Goal: Information Seeking & Learning: Compare options

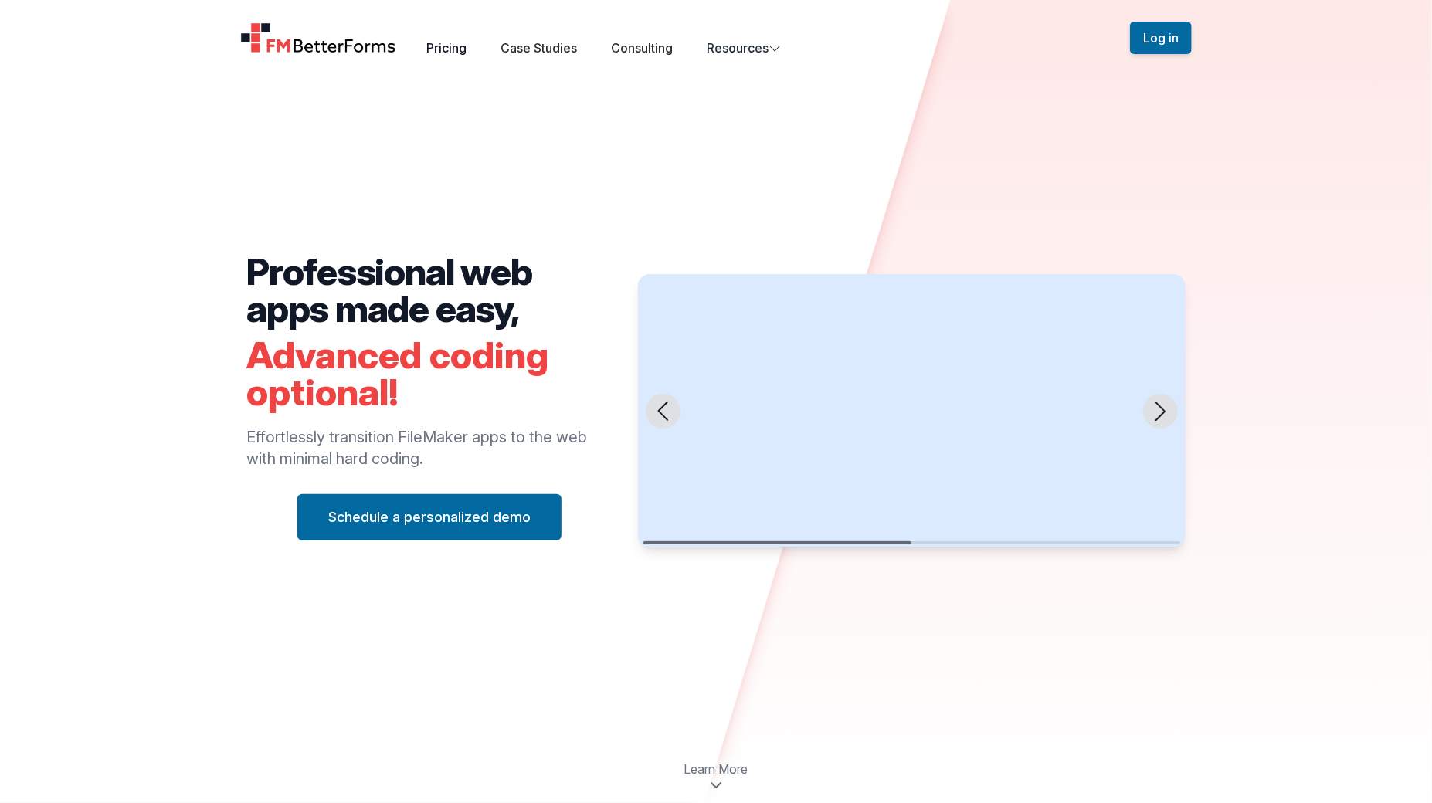
click at [457, 52] on link "Pricing" at bounding box center [447, 47] width 40 height 15
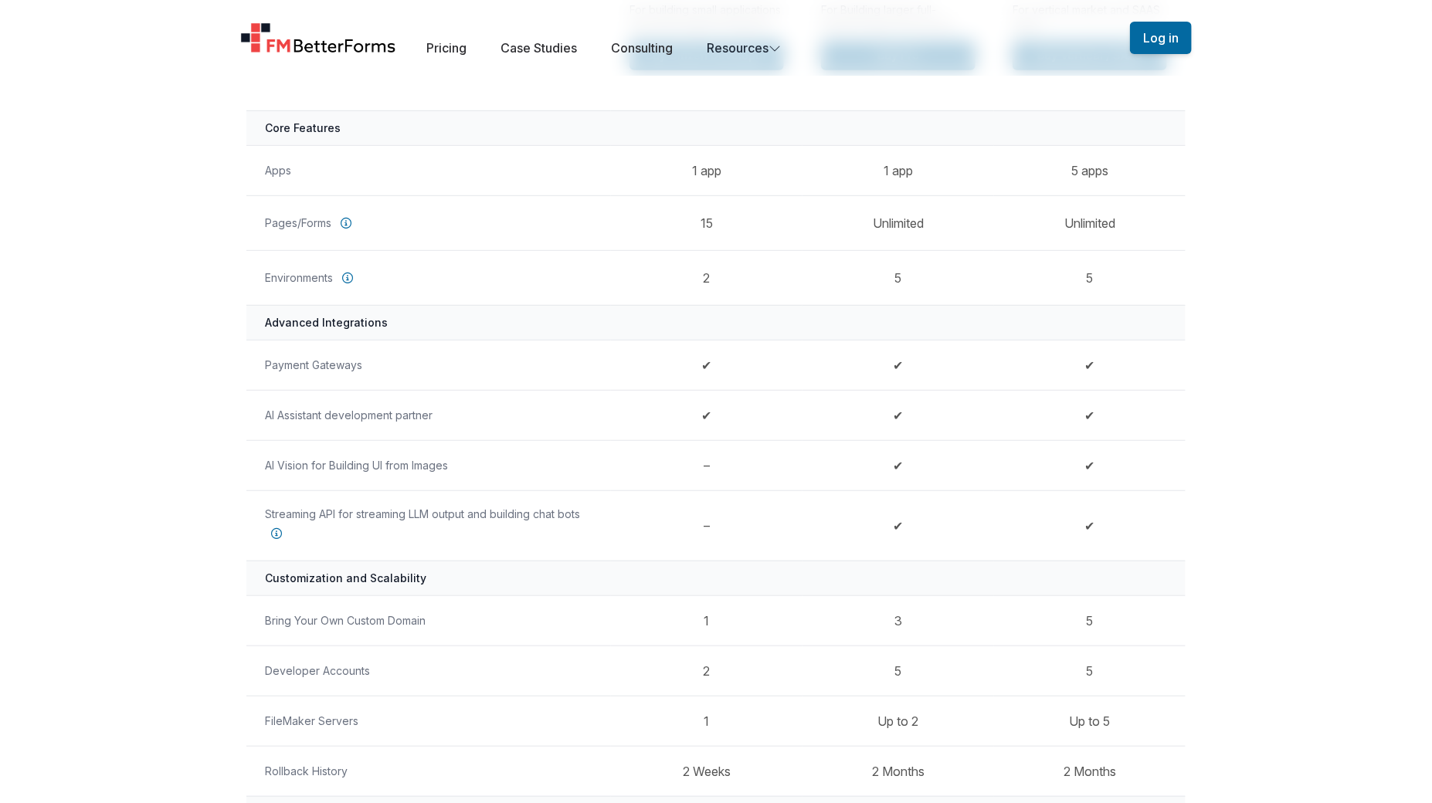
scroll to position [477, 0]
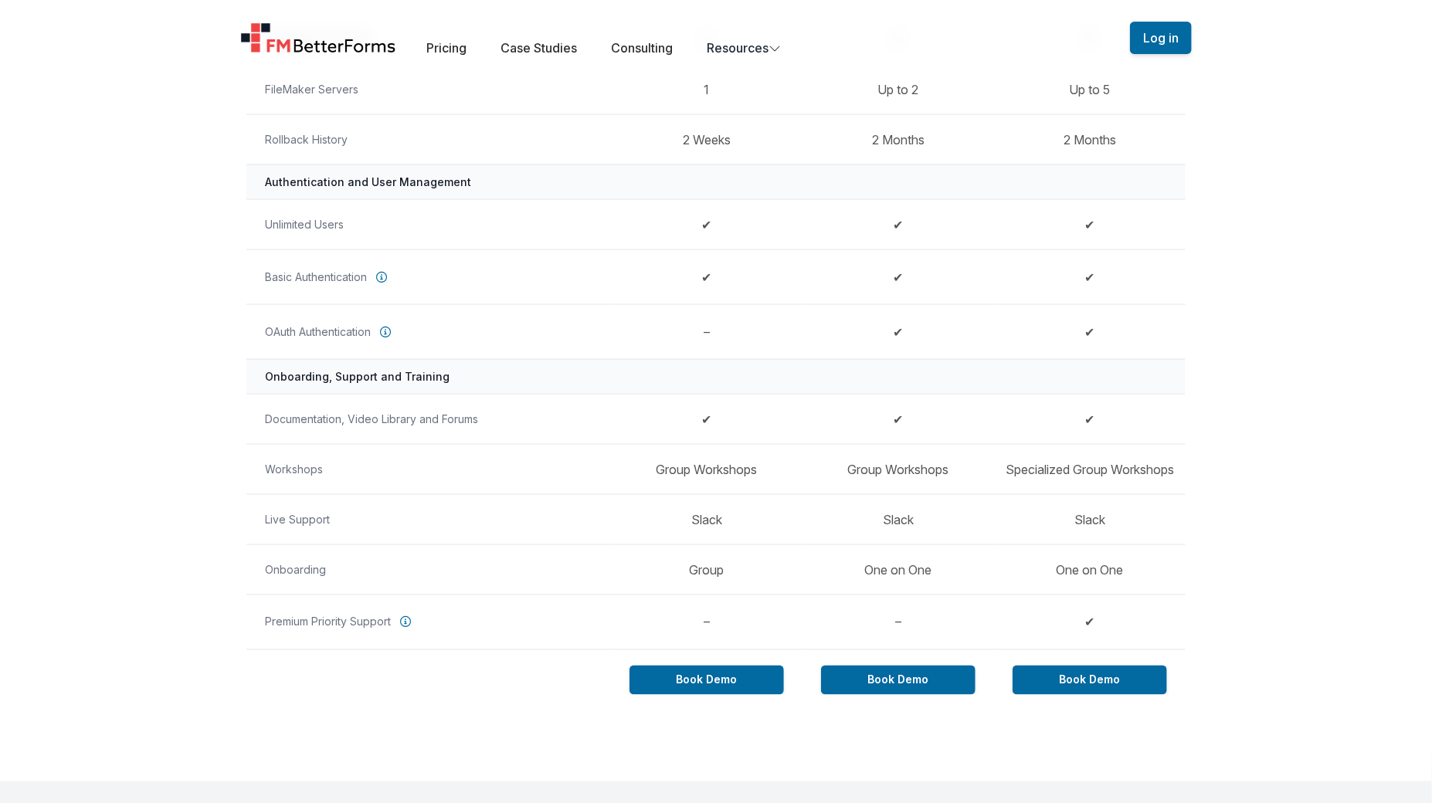
scroll to position [1012, 0]
click at [1083, 614] on td "✔" at bounding box center [1089, 623] width 191 height 55
drag, startPoint x: 1145, startPoint y: 627, endPoint x: 1137, endPoint y: 626, distance: 8.5
click at [1144, 627] on td "✔" at bounding box center [1089, 623] width 191 height 55
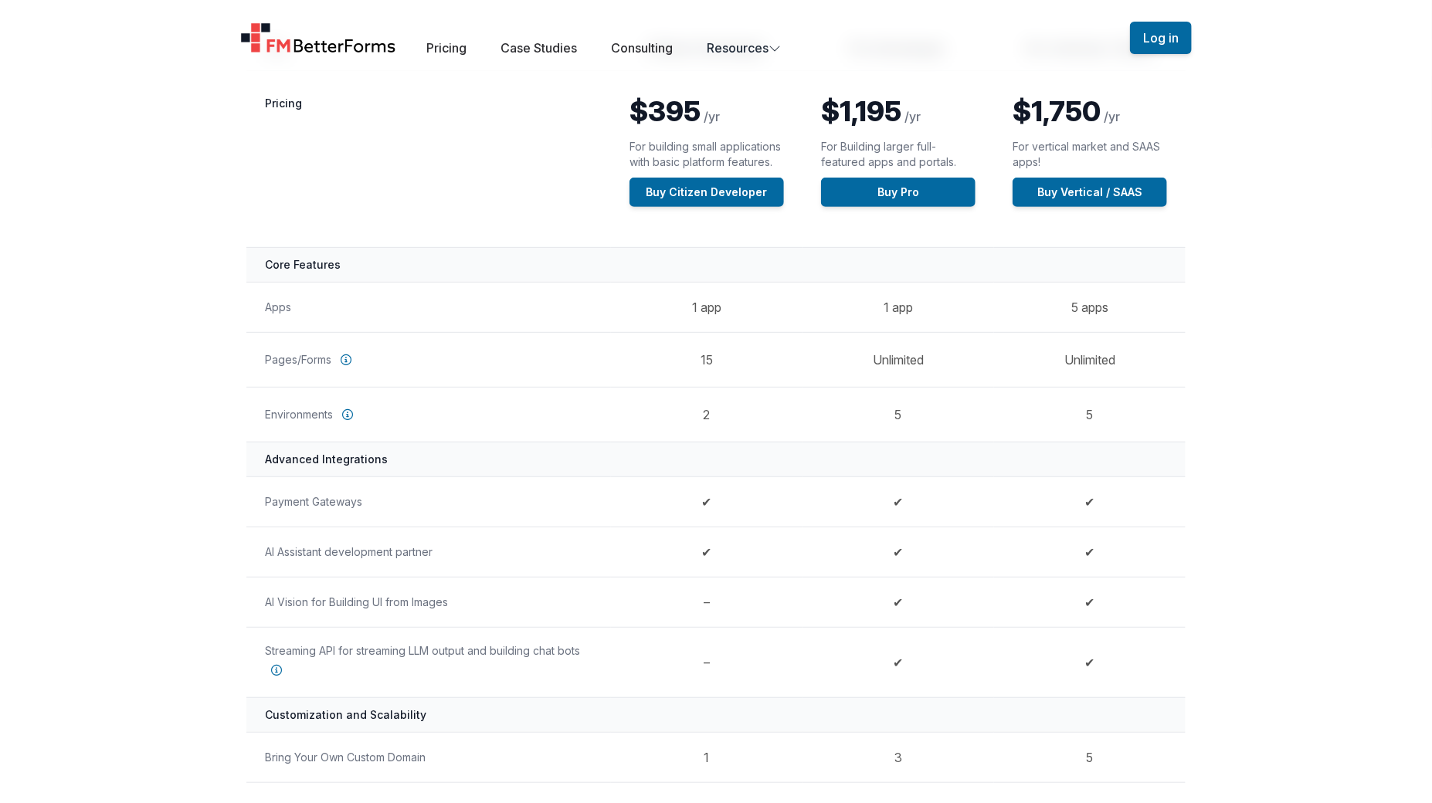
scroll to position [0, 0]
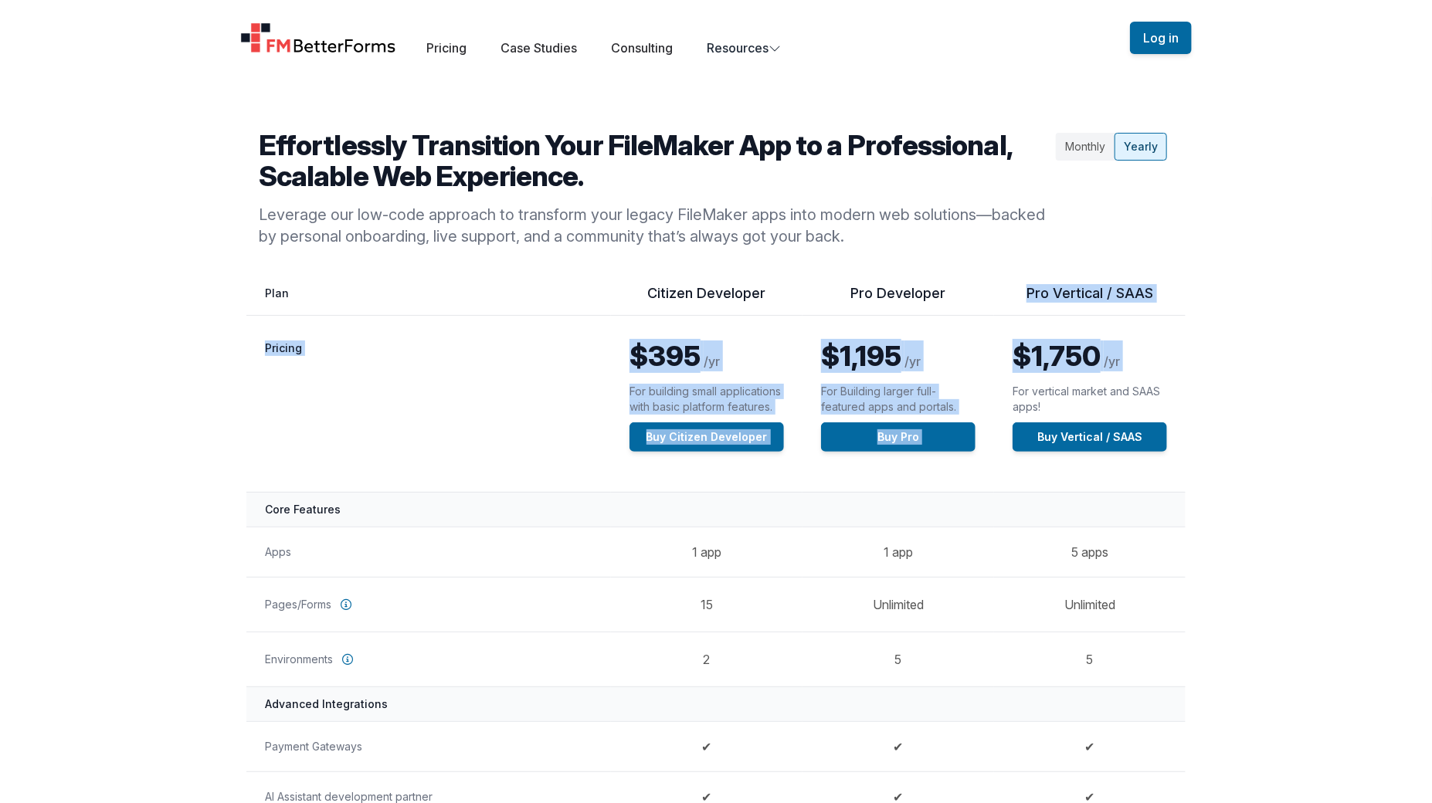
drag, startPoint x: 1022, startPoint y: 289, endPoint x: 1120, endPoint y: 381, distance: 134.4
click at [1118, 380] on div "$1,750 /yr For vertical market and SAAS apps! Buy Vertical / SAAS" at bounding box center [1089, 396] width 154 height 111
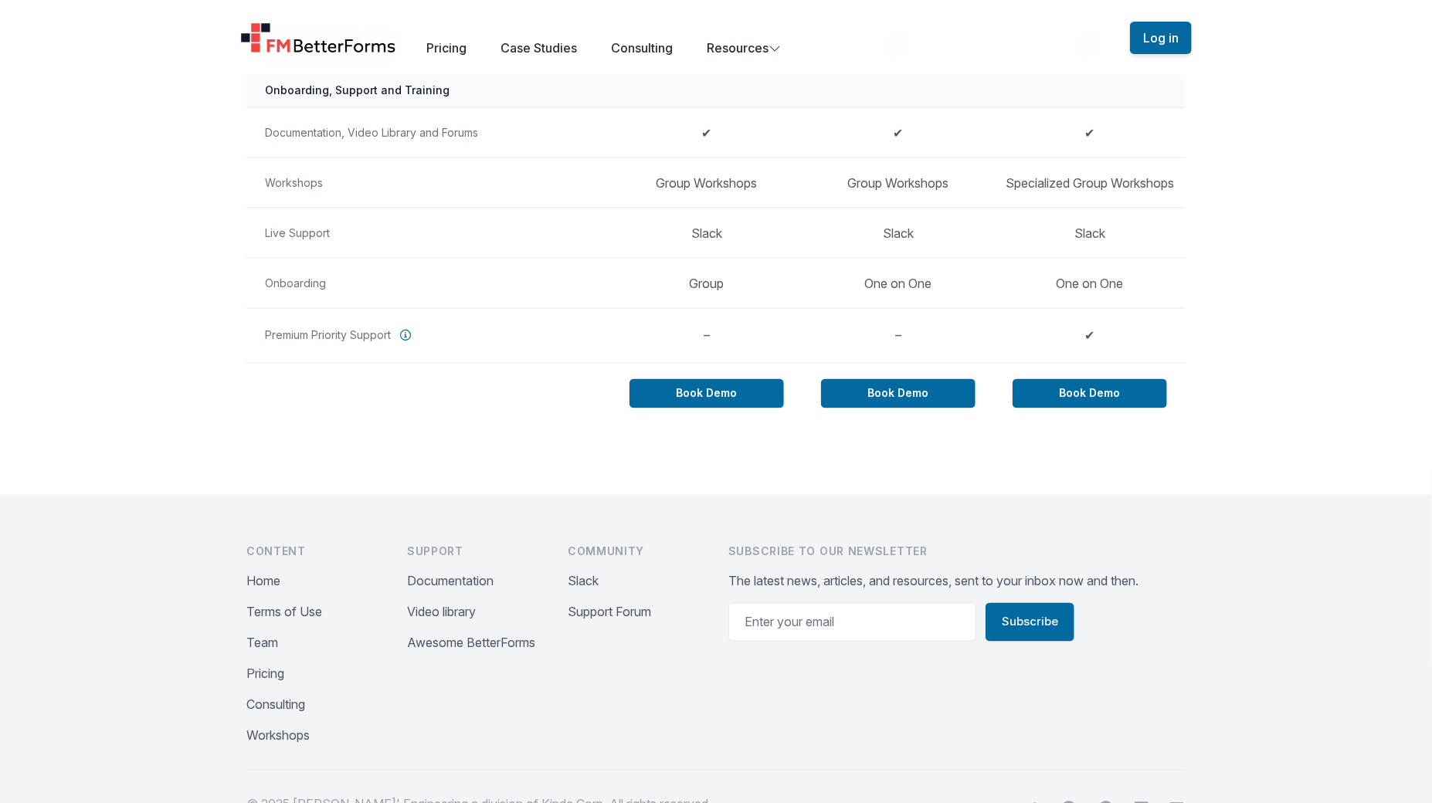
scroll to position [1324, 0]
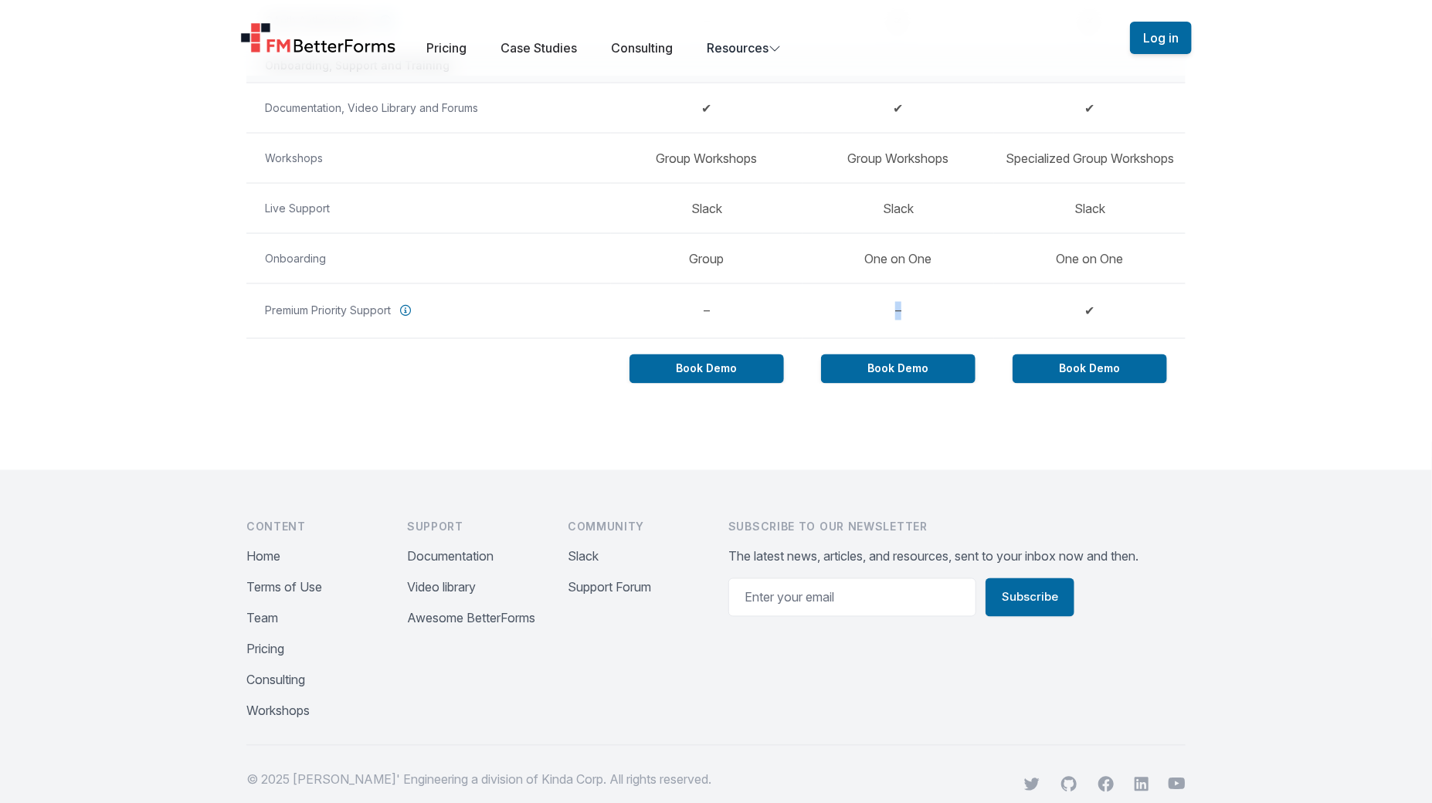
drag, startPoint x: 890, startPoint y: 306, endPoint x: 902, endPoint y: 305, distance: 12.4
click at [902, 305] on td "–" at bounding box center [897, 310] width 191 height 55
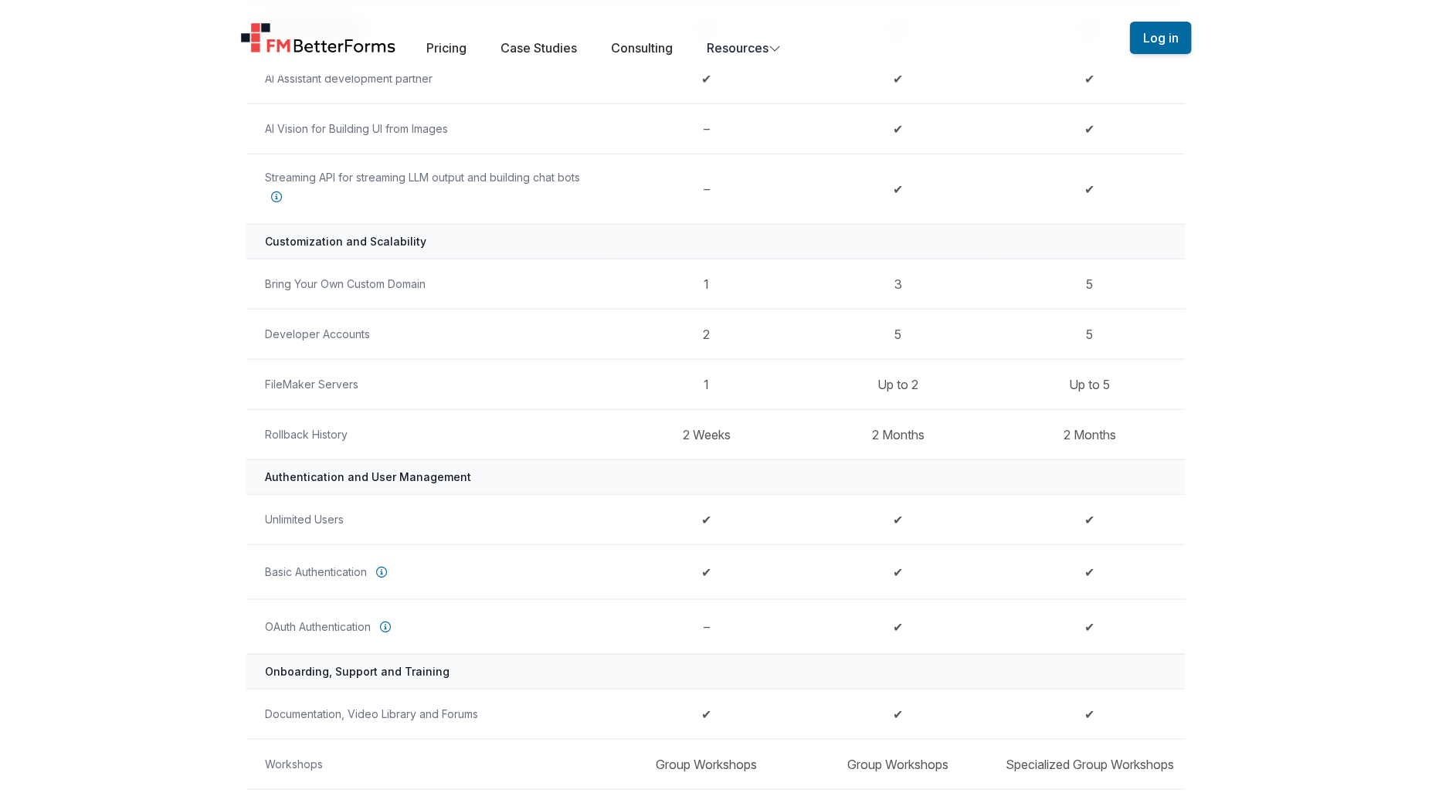
scroll to position [720, 0]
drag, startPoint x: 879, startPoint y: 379, endPoint x: 927, endPoint y: 378, distance: 47.9
click at [927, 378] on td "Up to 2" at bounding box center [897, 382] width 191 height 50
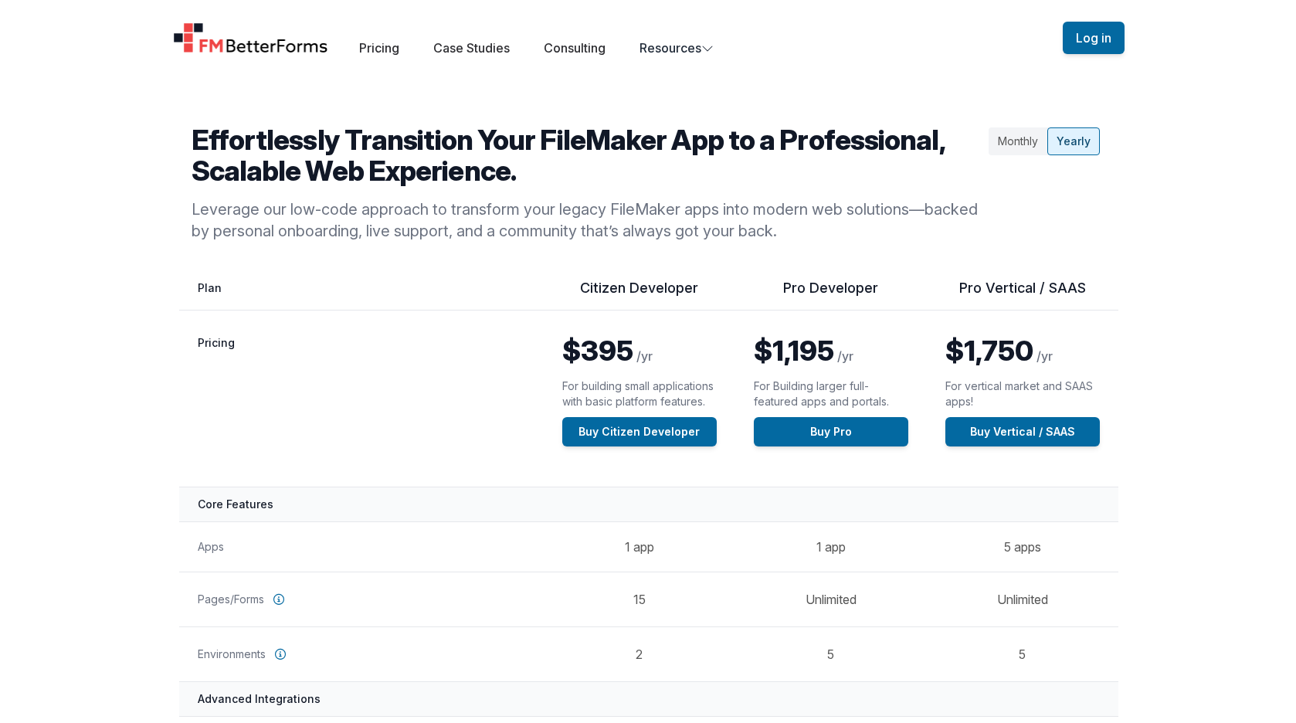
scroll to position [0, 0]
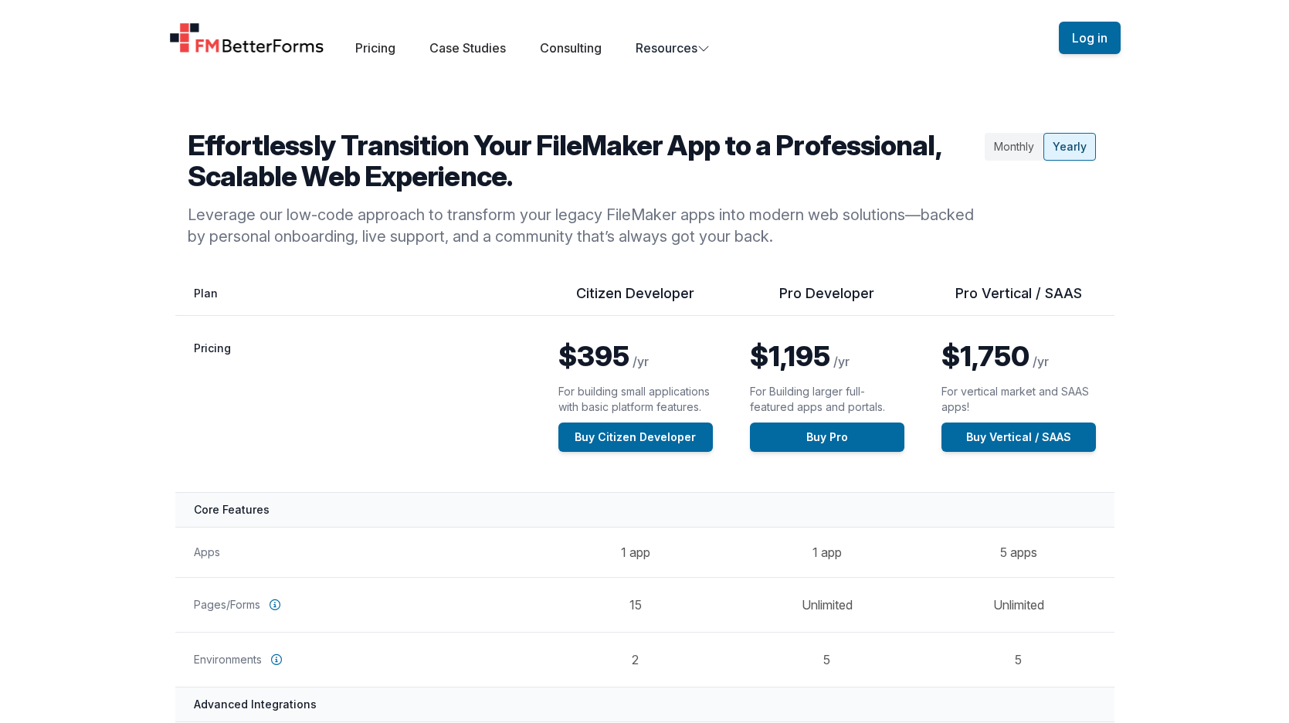
click at [1005, 149] on div "Monthly" at bounding box center [1013, 147] width 59 height 28
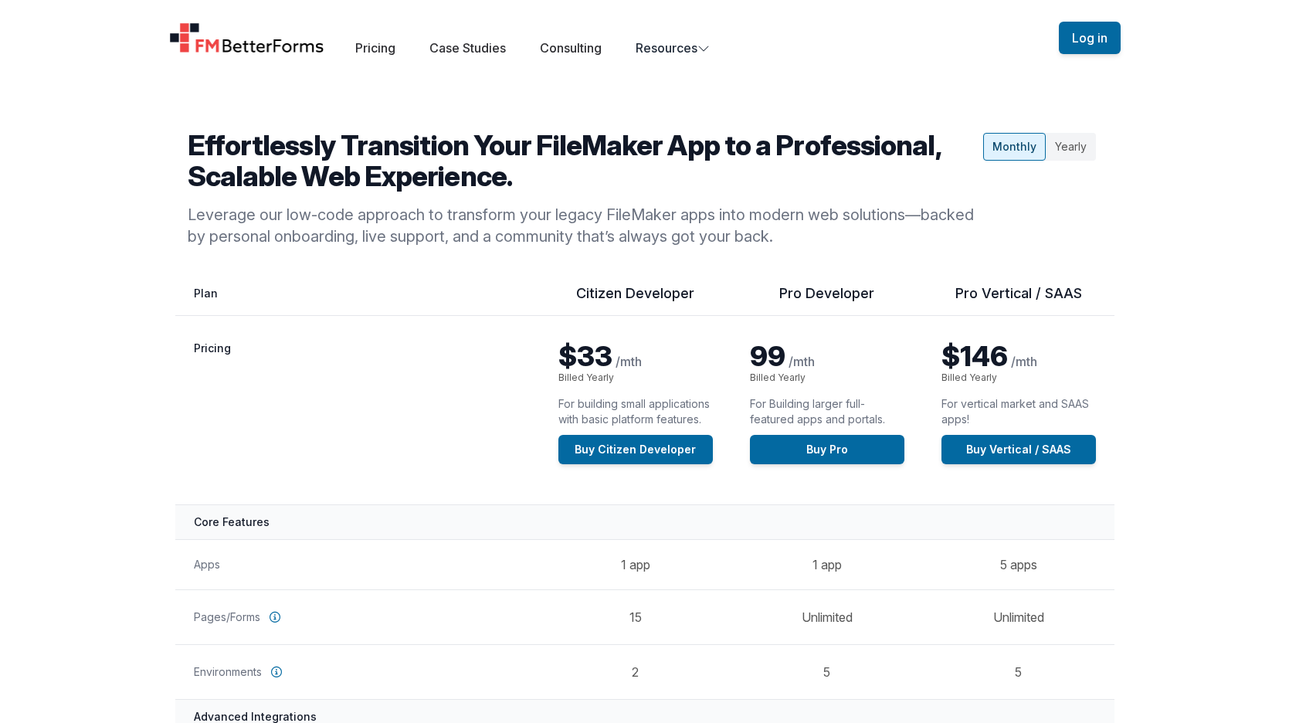
click at [1088, 146] on div "Yearly" at bounding box center [1070, 147] width 50 height 28
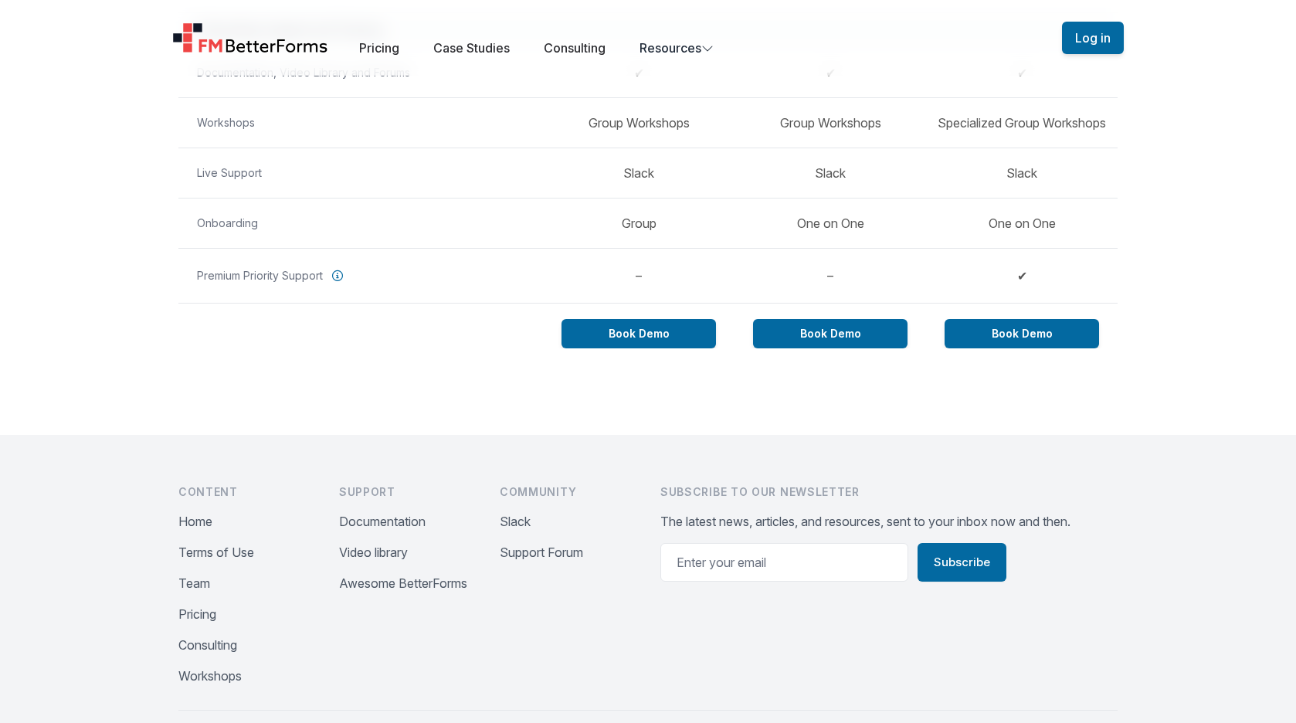
scroll to position [1353, 0]
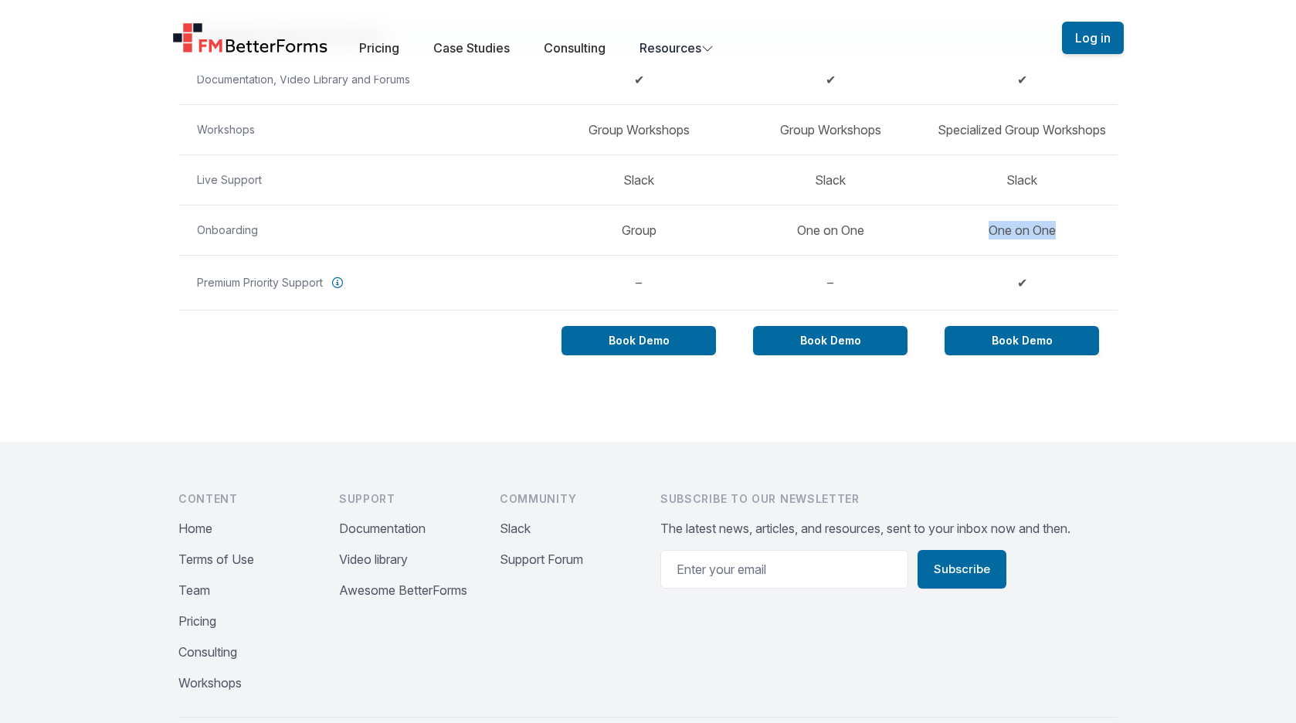
drag, startPoint x: 988, startPoint y: 227, endPoint x: 1074, endPoint y: 229, distance: 86.5
click at [1074, 229] on td "One on One" at bounding box center [1021, 230] width 191 height 50
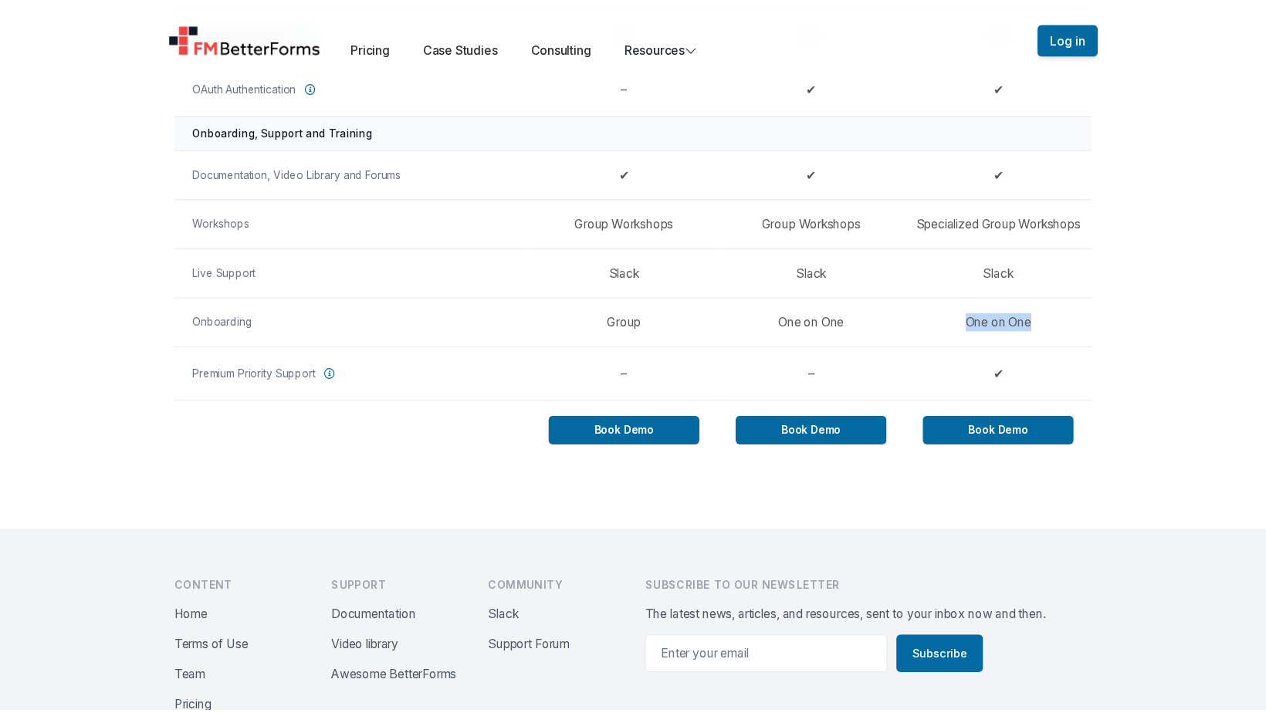
scroll to position [1256, 0]
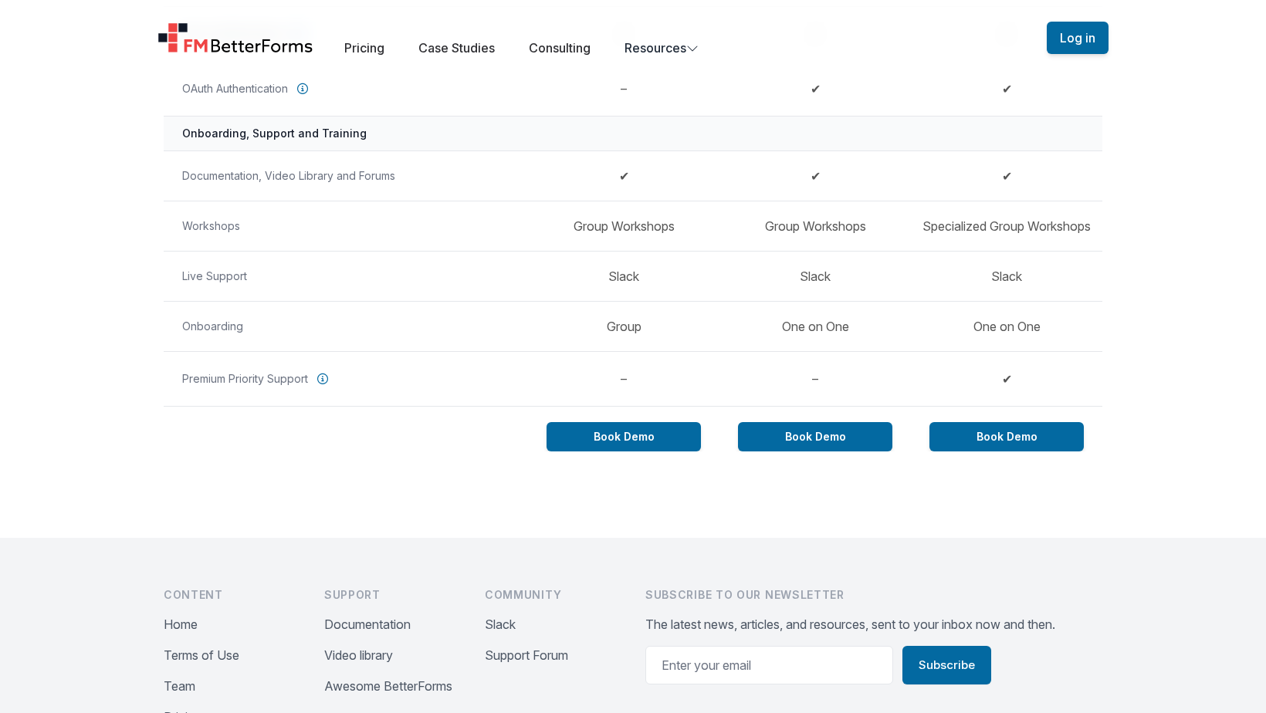
click at [762, 232] on td "Group Workshops" at bounding box center [815, 226] width 191 height 50
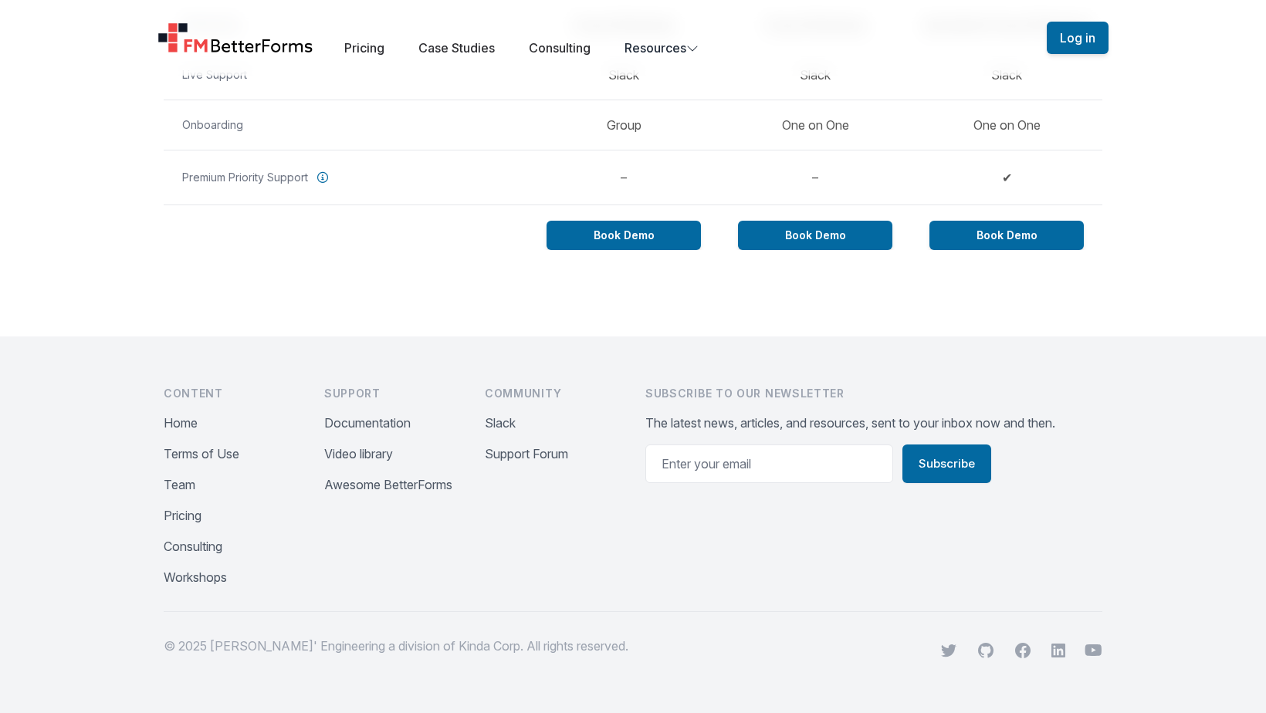
scroll to position [1450, 0]
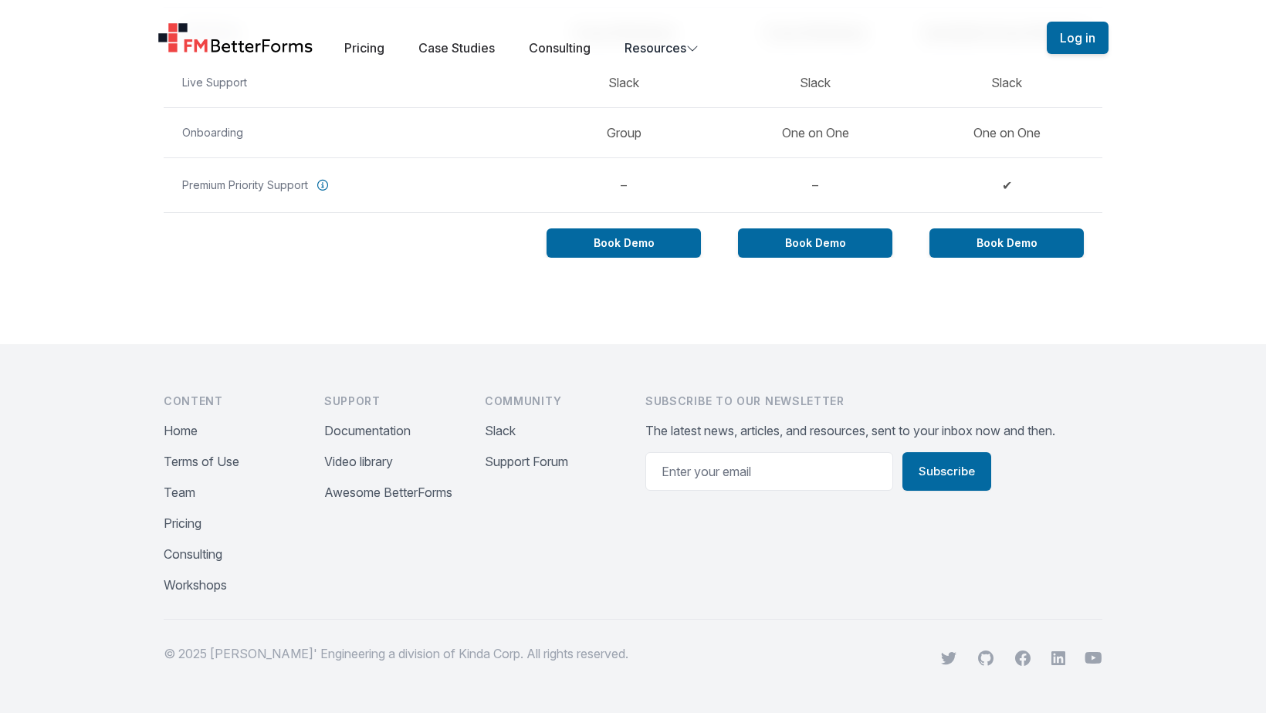
drag, startPoint x: 757, startPoint y: 298, endPoint x: 746, endPoint y: 306, distance: 13.9
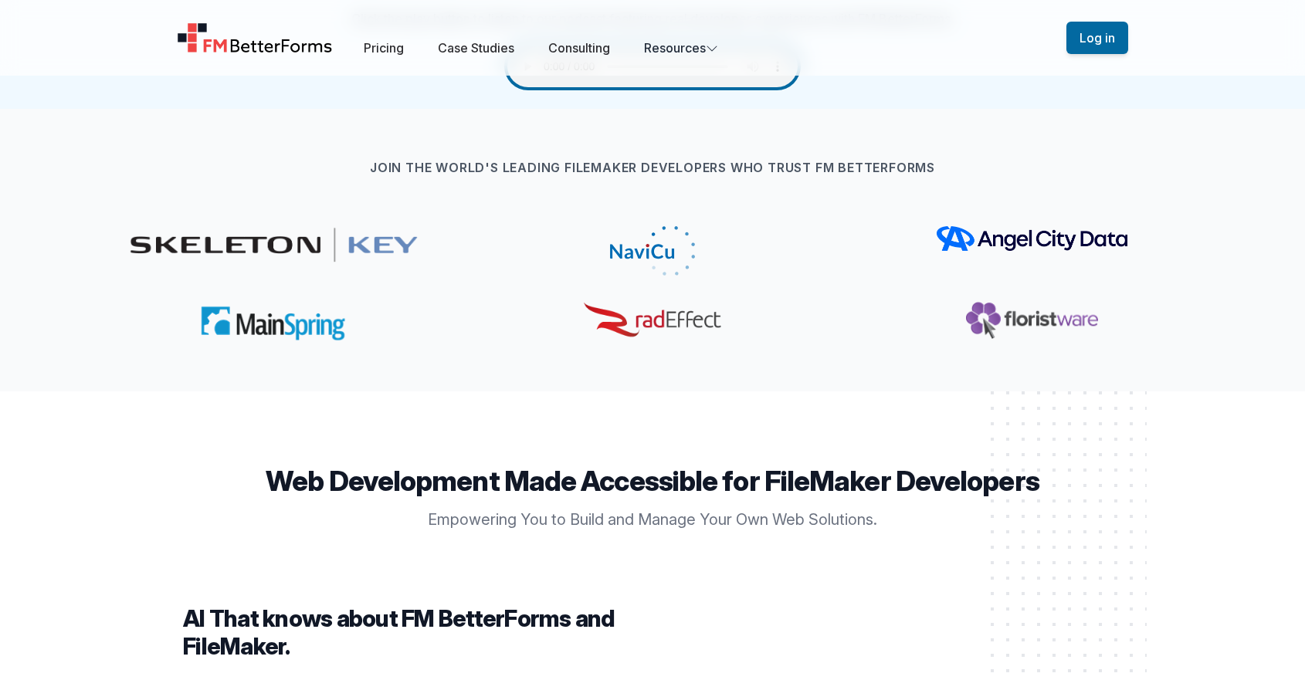
scroll to position [745, 0]
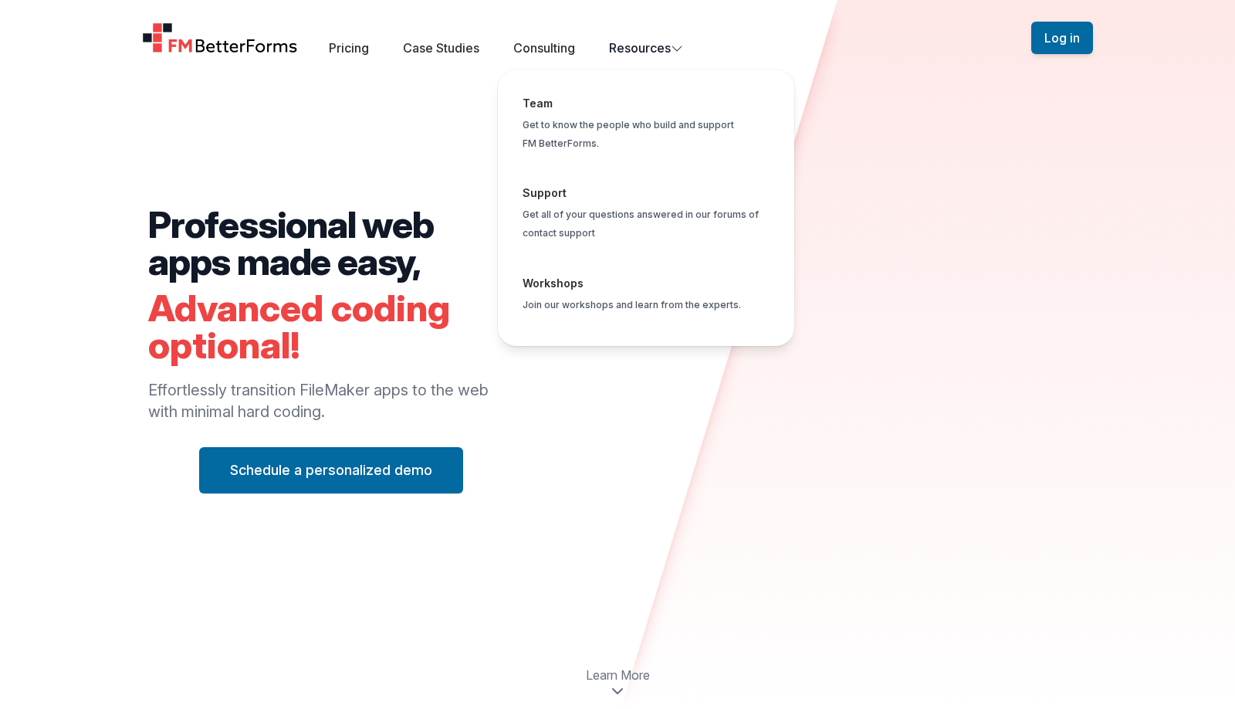
click at [633, 47] on button "Resources Team Get to know the people who build and support FM BetterForms. Sup…" at bounding box center [646, 48] width 74 height 19
click at [573, 283] on span "Global" at bounding box center [646, 298] width 272 height 72
